Goal: Task Accomplishment & Management: Use online tool/utility

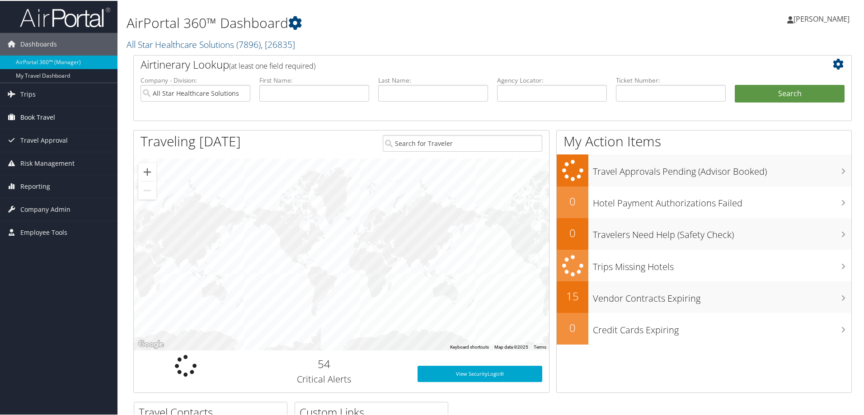
click at [26, 116] on span "Book Travel" at bounding box center [37, 116] width 35 height 23
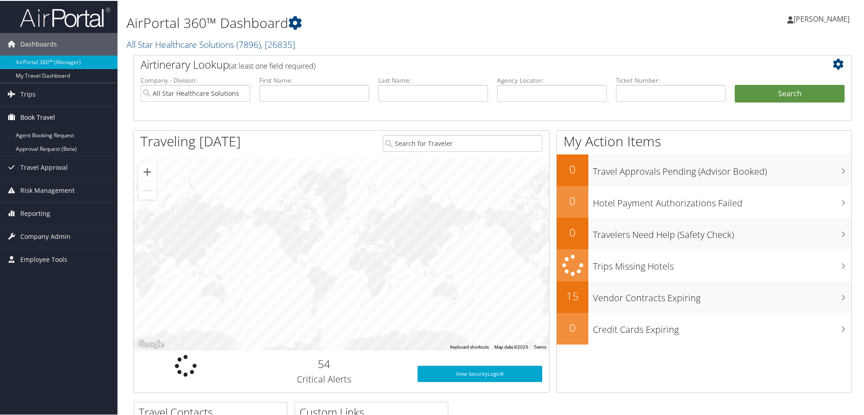
click at [24, 117] on span "Book Travel" at bounding box center [37, 116] width 35 height 23
click at [11, 117] on icon at bounding box center [12, 116] width 14 height 14
click at [22, 136] on link "Agent Booking Request" at bounding box center [58, 135] width 117 height 14
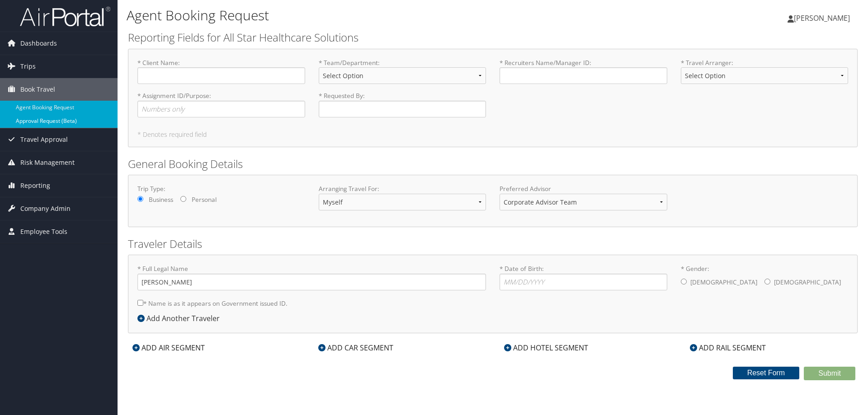
click at [25, 121] on link "Approval Request (Beta)" at bounding box center [58, 121] width 117 height 14
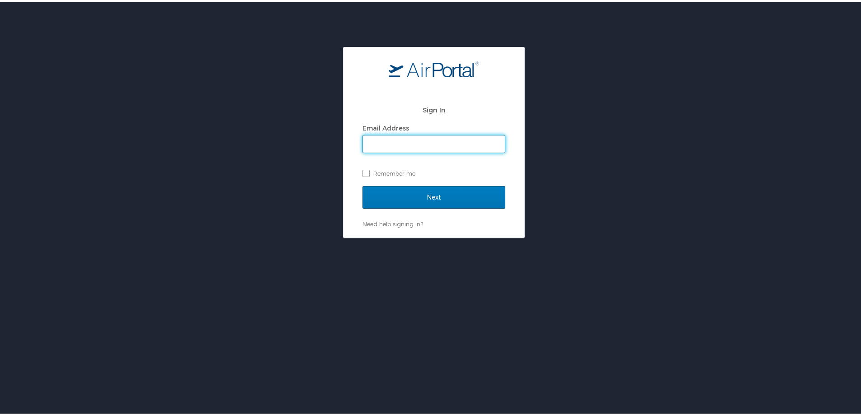
type input "abecerra@asrlocums.com"
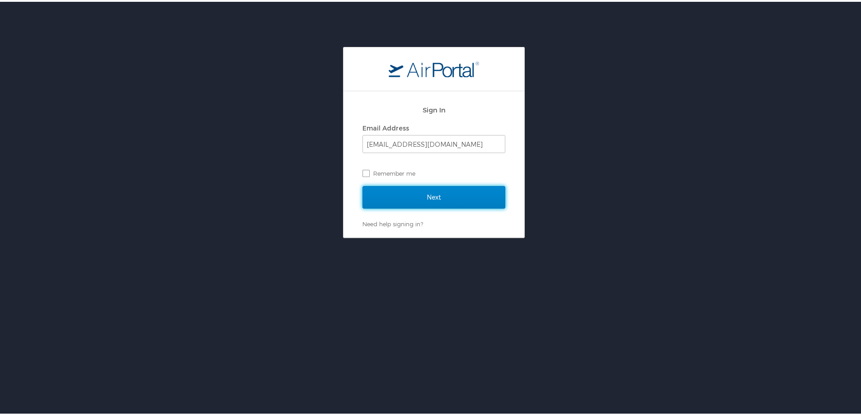
click at [420, 188] on input "Next" at bounding box center [433, 195] width 143 height 23
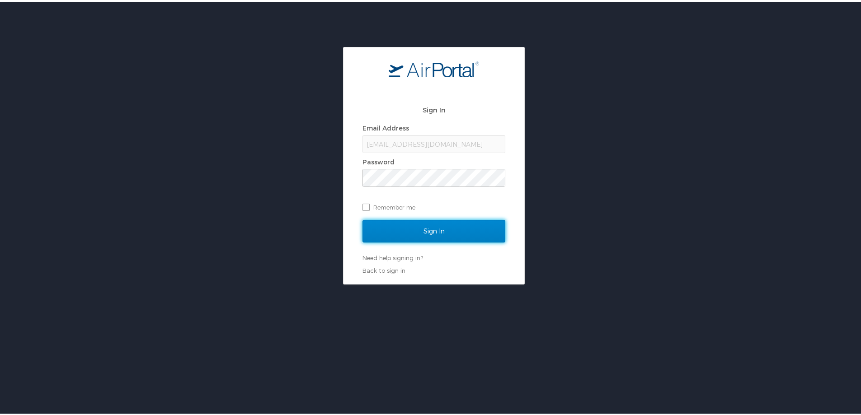
click at [389, 220] on input "Sign In" at bounding box center [433, 229] width 143 height 23
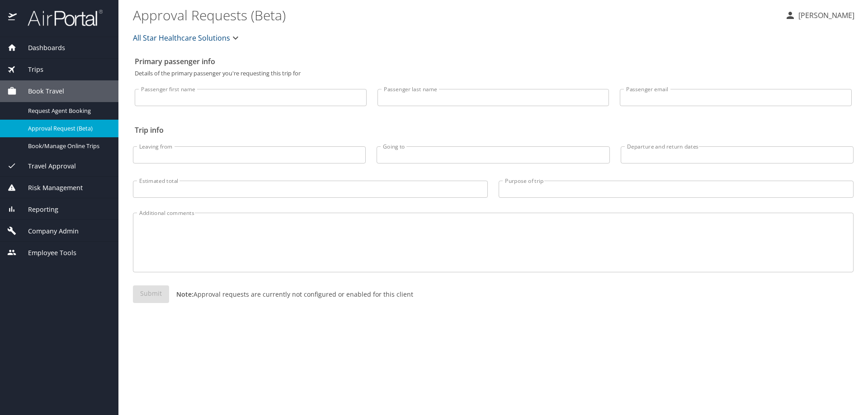
click at [36, 67] on span "Trips" at bounding box center [30, 70] width 27 height 10
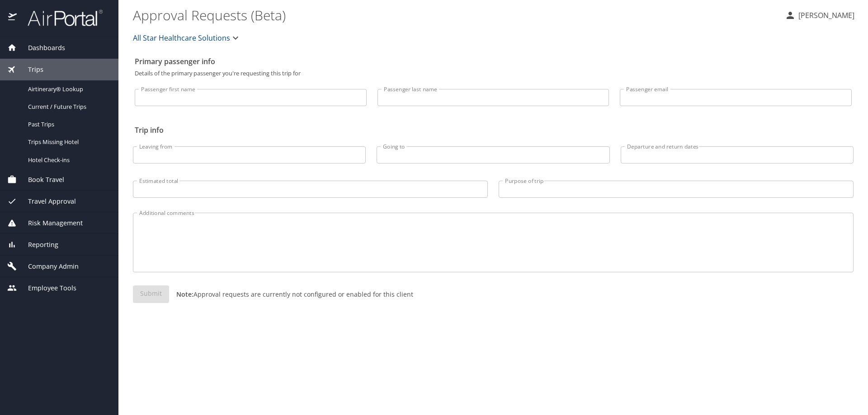
click at [28, 48] on span "Dashboards" at bounding box center [41, 48] width 48 height 10
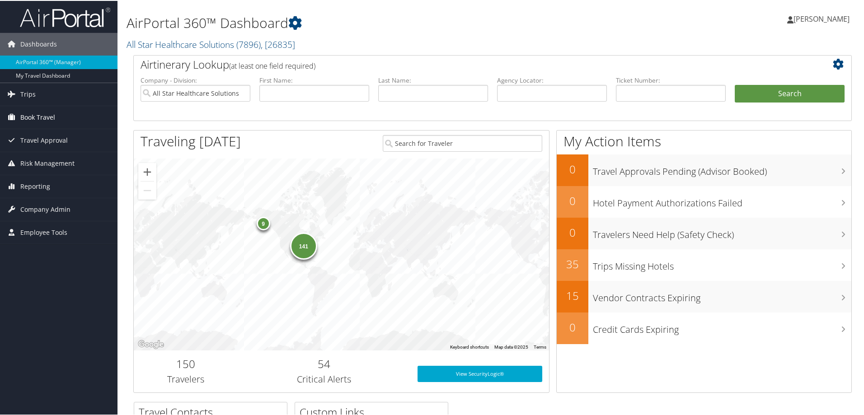
click at [58, 117] on link "Book Travel" at bounding box center [58, 116] width 117 height 23
